Goal: Entertainment & Leisure: Consume media (video, audio)

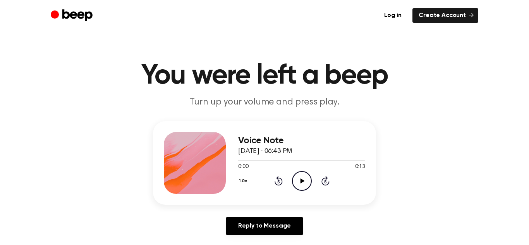
click at [303, 180] on icon "Play Audio" at bounding box center [302, 181] width 20 height 20
click at [302, 178] on icon "Pause Audio" at bounding box center [302, 181] width 20 height 20
click at [302, 178] on icon "Play Audio" at bounding box center [302, 181] width 20 height 20
click at [46, 228] on div "Voice Note [DATE] · 06:43 PM 0:13 0:13 Your browser does not support the [objec…" at bounding box center [264, 181] width 510 height 120
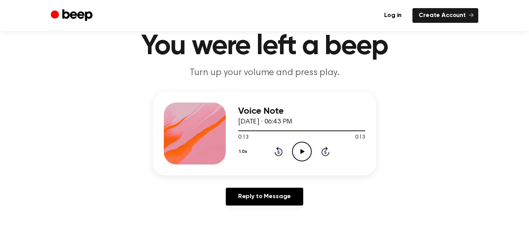
scroll to position [34, 0]
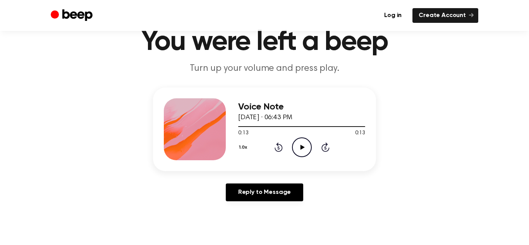
click at [301, 151] on icon "Play Audio" at bounding box center [302, 147] width 20 height 20
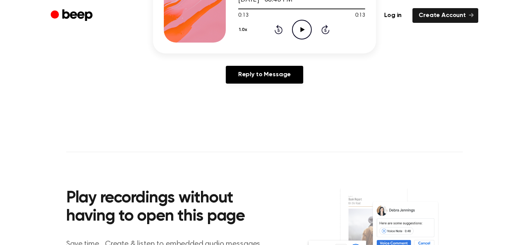
scroll to position [0, 0]
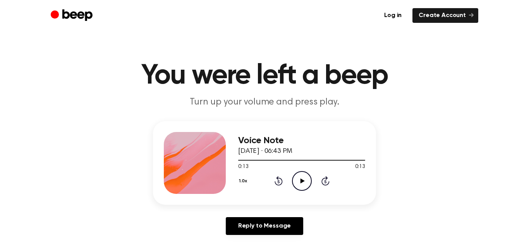
click at [279, 180] on icon "Rewind 5 seconds" at bounding box center [278, 181] width 9 height 10
click at [324, 180] on icon "Skip 5 seconds" at bounding box center [325, 181] width 9 height 10
click at [323, 180] on icon "Skip 5 seconds" at bounding box center [325, 181] width 9 height 10
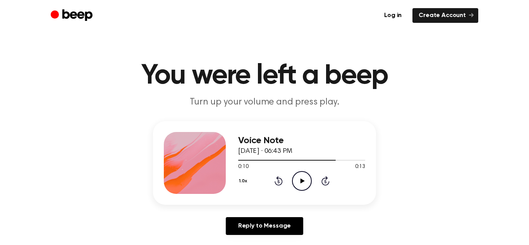
click at [323, 179] on icon "Skip 5 seconds" at bounding box center [325, 181] width 9 height 10
click at [283, 178] on div "1.0x Rewind 5 seconds Play Audio Skip 5 seconds" at bounding box center [301, 181] width 127 height 20
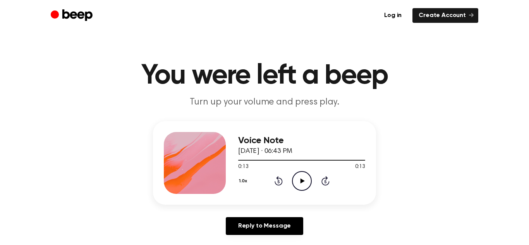
click at [274, 180] on icon "Rewind 5 seconds" at bounding box center [278, 181] width 9 height 10
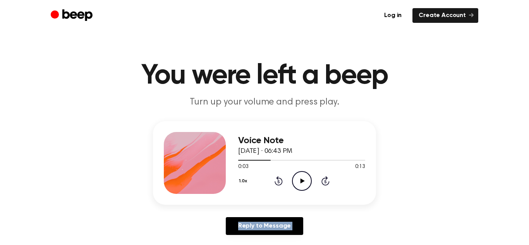
click at [274, 180] on icon "Rewind 5 seconds" at bounding box center [278, 181] width 9 height 10
click at [278, 181] on icon "Rewind 5 seconds" at bounding box center [278, 181] width 9 height 10
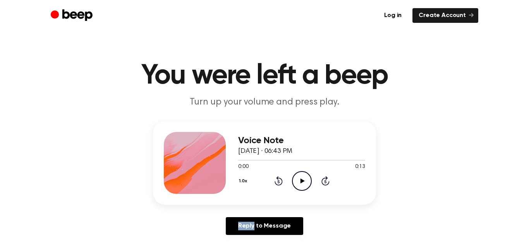
click at [278, 181] on icon "Rewind 5 seconds" at bounding box center [278, 181] width 9 height 10
click at [326, 180] on icon "Skip 5 seconds" at bounding box center [325, 181] width 9 height 10
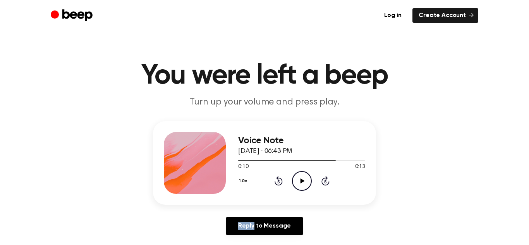
click at [326, 180] on icon "Skip 5 seconds" at bounding box center [325, 181] width 9 height 10
click at [278, 178] on icon at bounding box center [278, 180] width 8 height 9
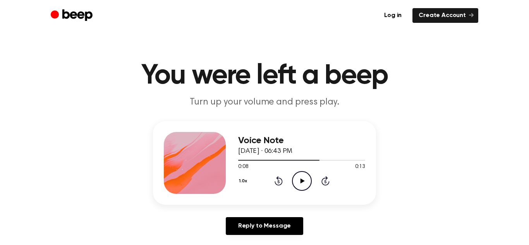
click at [278, 178] on icon at bounding box center [278, 180] width 8 height 9
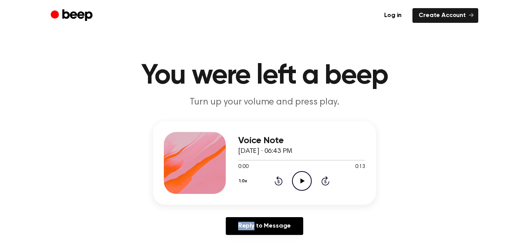
click at [278, 178] on icon at bounding box center [278, 180] width 8 height 9
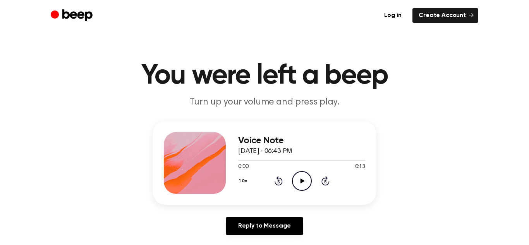
click at [278, 178] on icon at bounding box center [278, 180] width 8 height 9
click at [304, 182] on icon "Play Audio" at bounding box center [302, 181] width 20 height 20
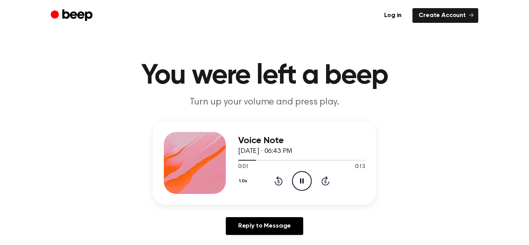
click at [305, 180] on icon "Pause Audio" at bounding box center [302, 181] width 20 height 20
click at [305, 180] on icon "Play Audio" at bounding box center [302, 181] width 20 height 20
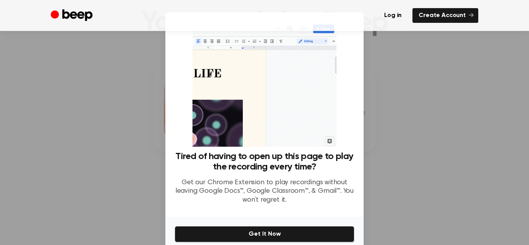
scroll to position [66, 0]
